Goal: Task Accomplishment & Management: Use online tool/utility

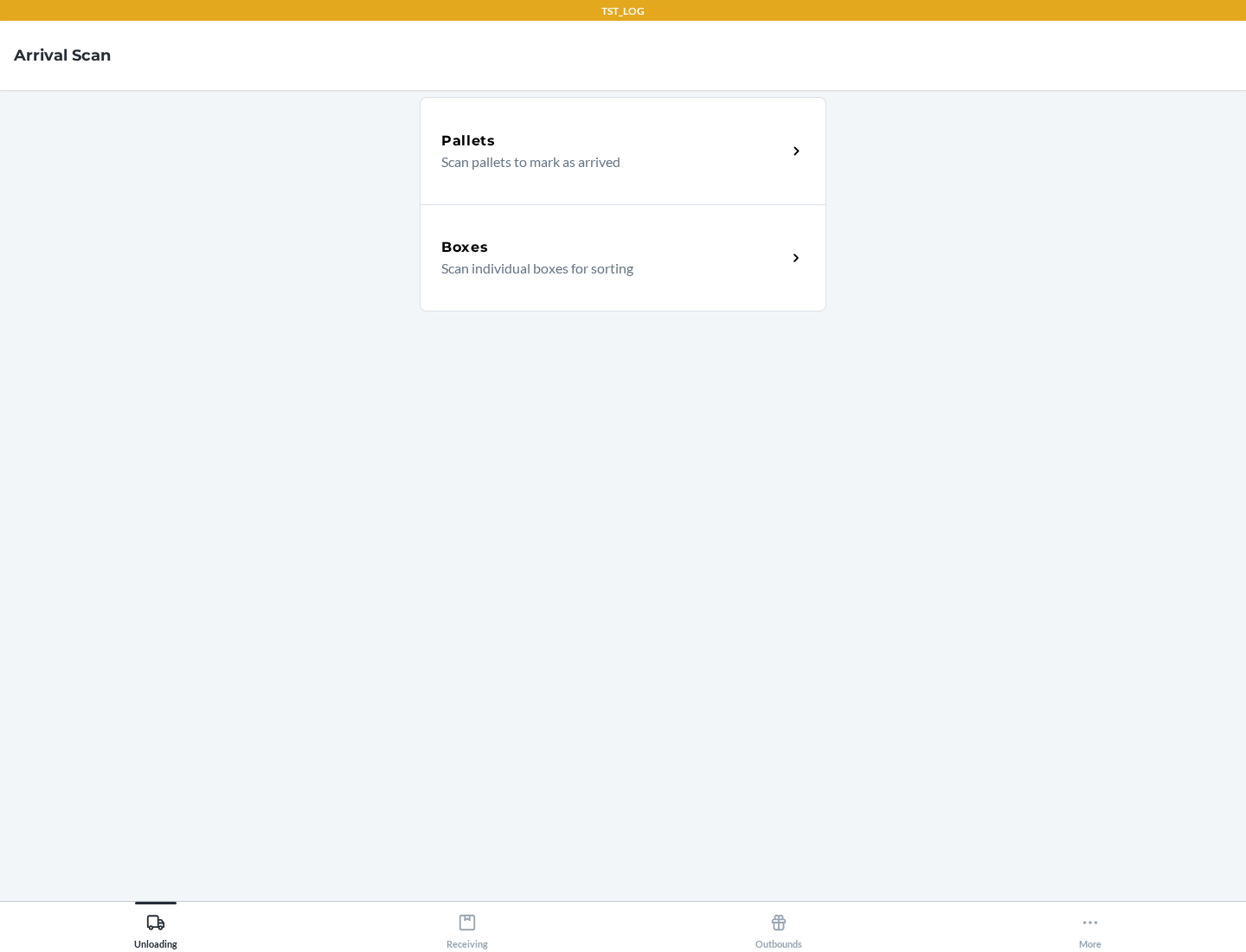
click at [614, 248] on div "Boxes" at bounding box center [614, 247] width 345 height 21
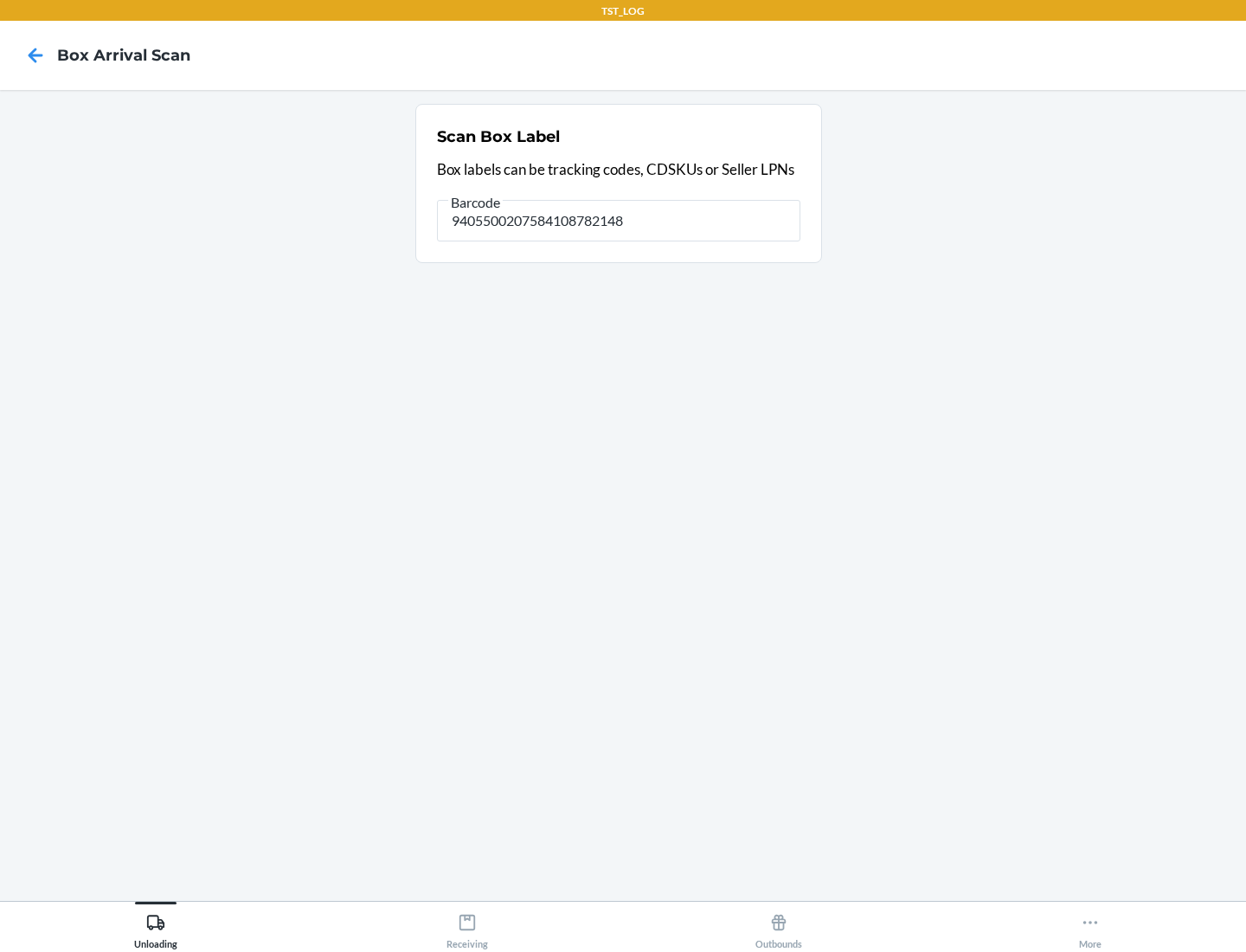
type input "9405500207584108782148"
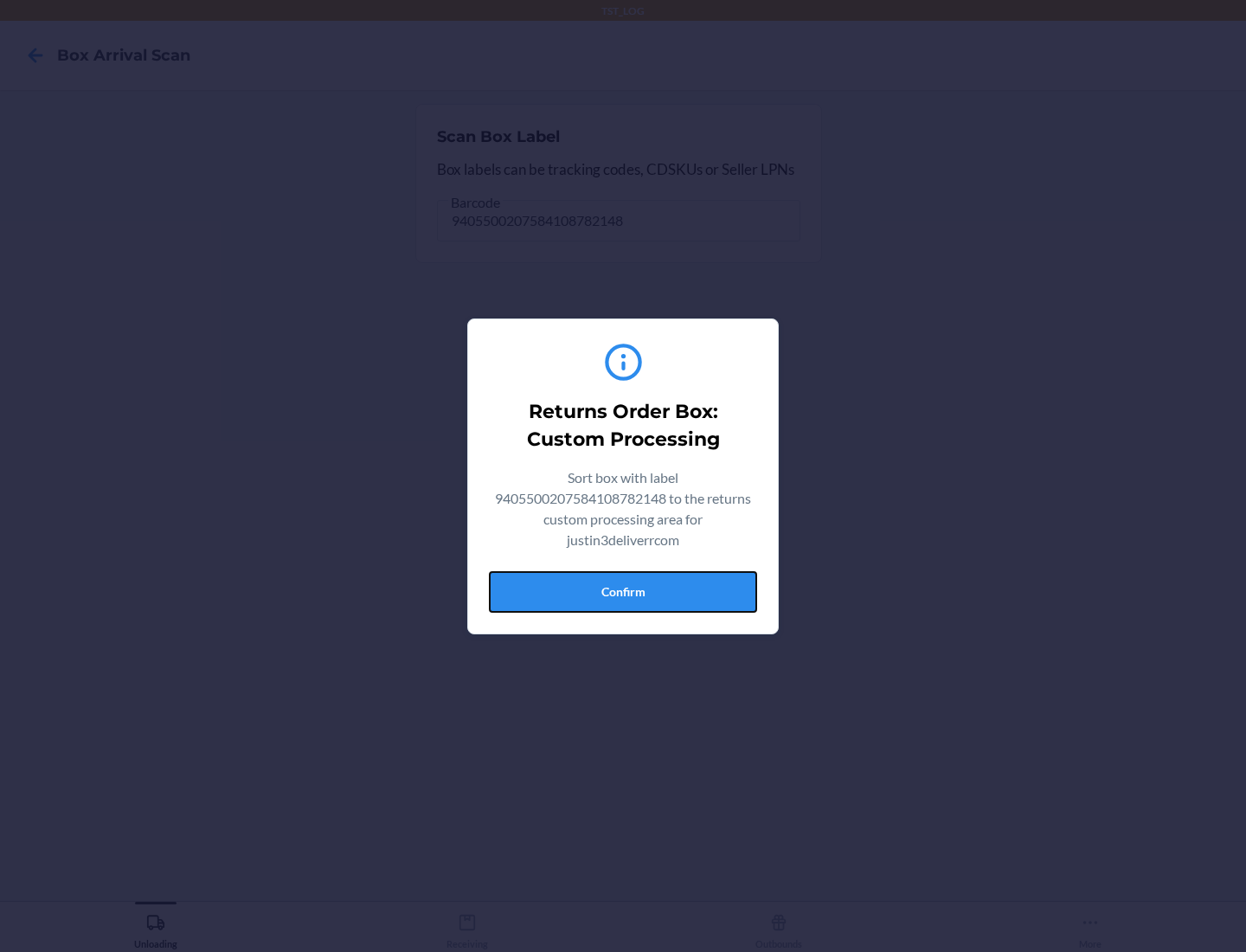
click at [623, 591] on button "Confirm" at bounding box center [623, 592] width 269 height 41
